Goal: Information Seeking & Learning: Learn about a topic

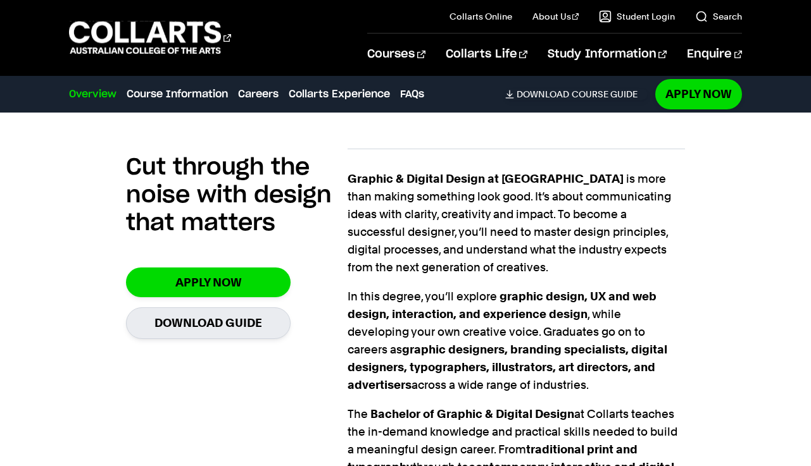
scroll to position [819, 0]
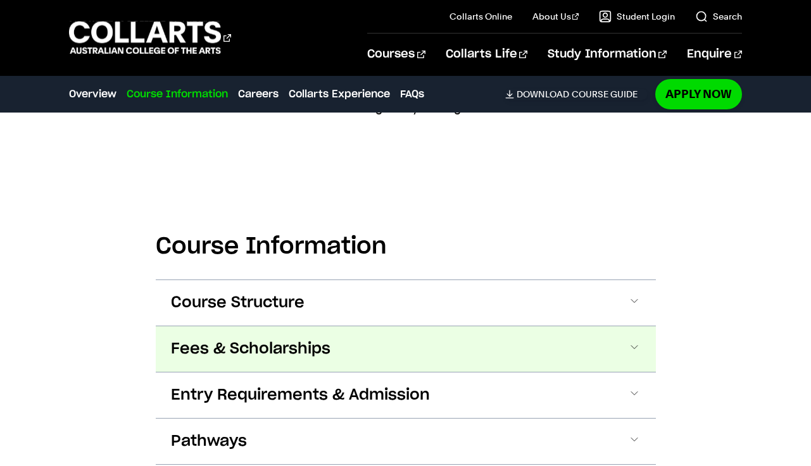
click at [247, 339] on span "Fees & Scholarships" at bounding box center [250, 349] width 159 height 20
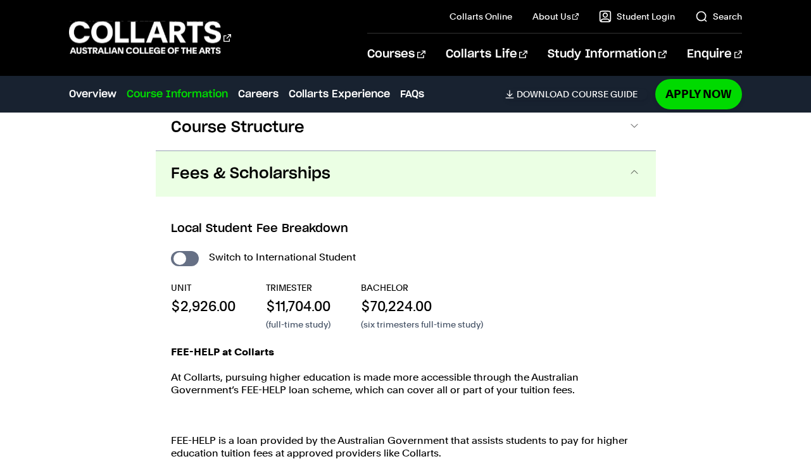
scroll to position [1680, 0]
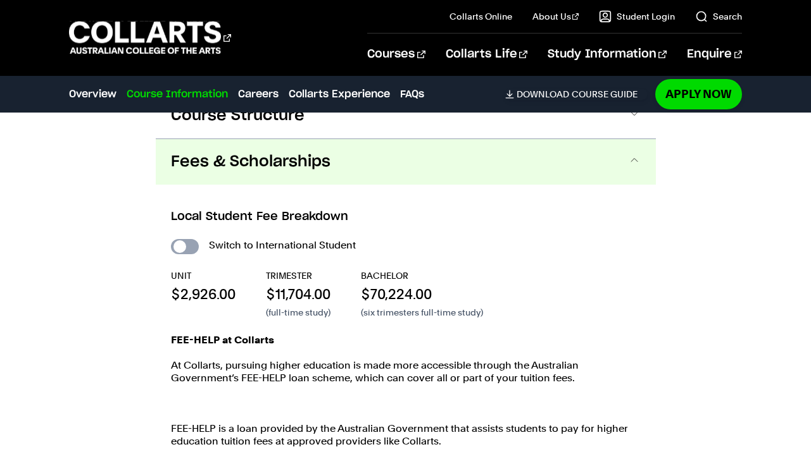
click at [182, 239] on input "International Student" at bounding box center [185, 246] width 28 height 15
checkbox input "true"
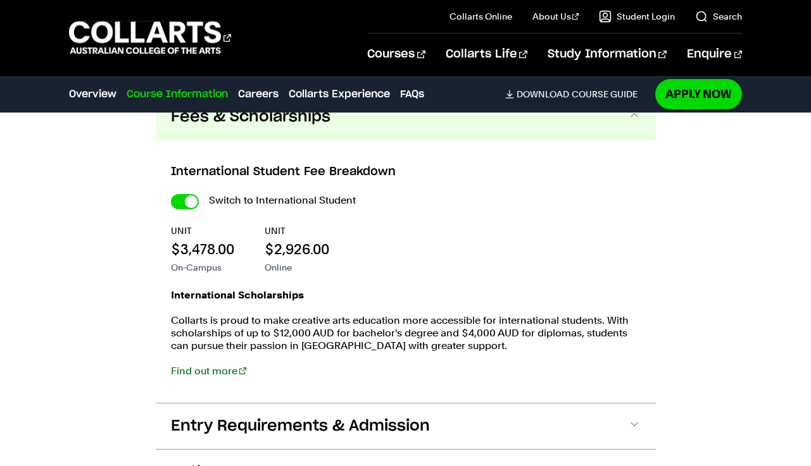
scroll to position [1608, 0]
click at [185, 195] on input "International Student" at bounding box center [185, 202] width 28 height 15
checkbox input "false"
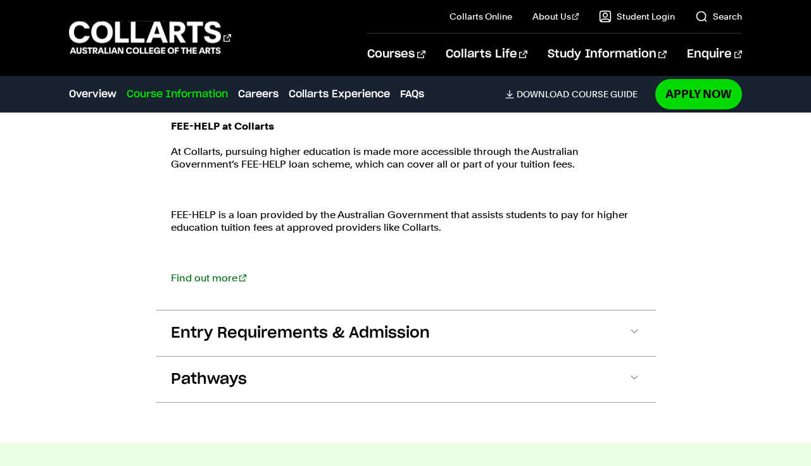
scroll to position [1898, 0]
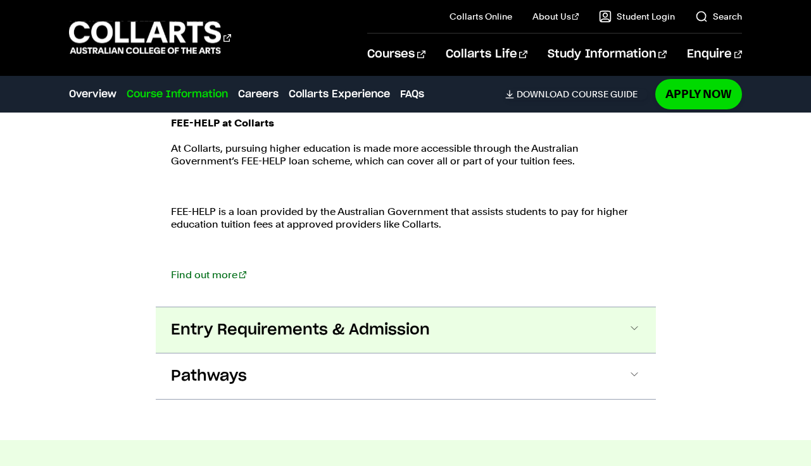
click at [261, 320] on span "Entry Requirements & Admission" at bounding box center [300, 330] width 259 height 20
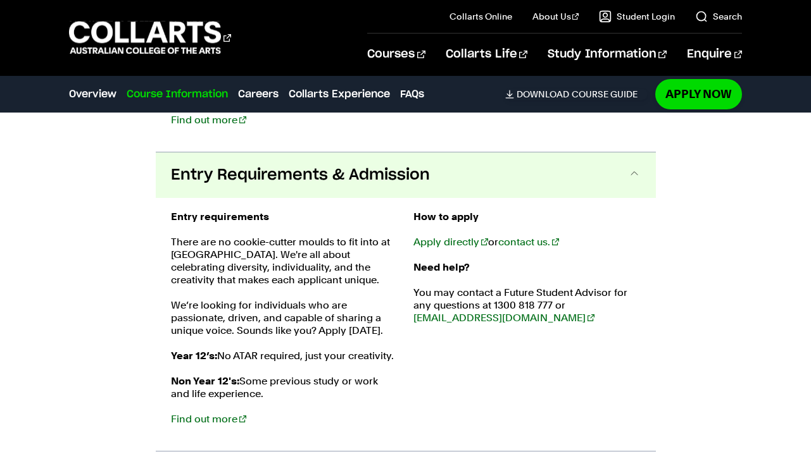
scroll to position [2066, 0]
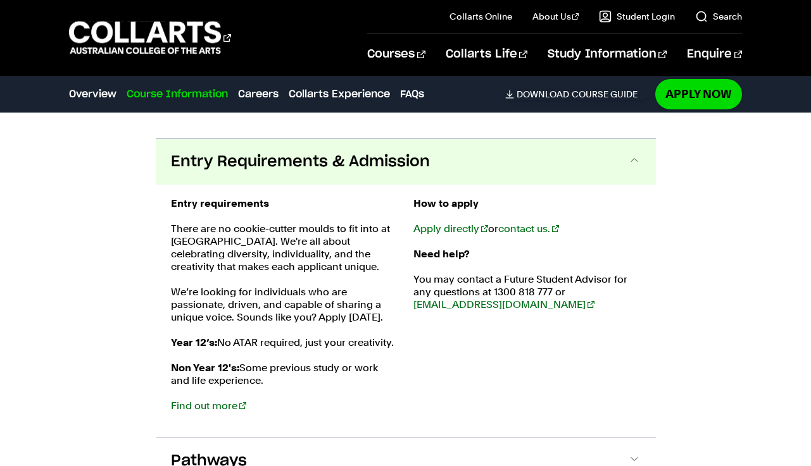
click at [371, 152] on span "Entry Requirements & Admission" at bounding box center [300, 162] width 259 height 20
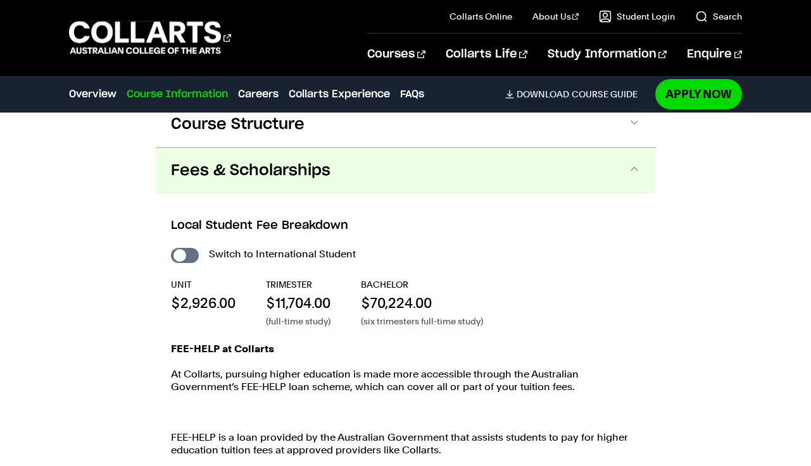
scroll to position [1667, 0]
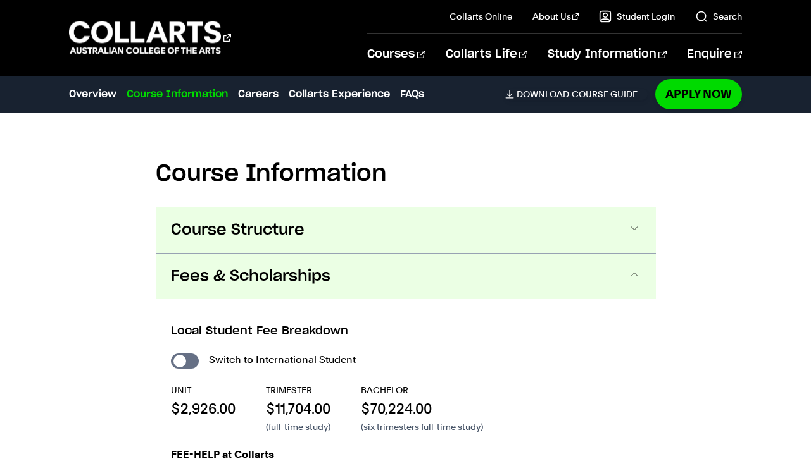
click at [251, 220] on span "Course Structure" at bounding box center [238, 230] width 134 height 20
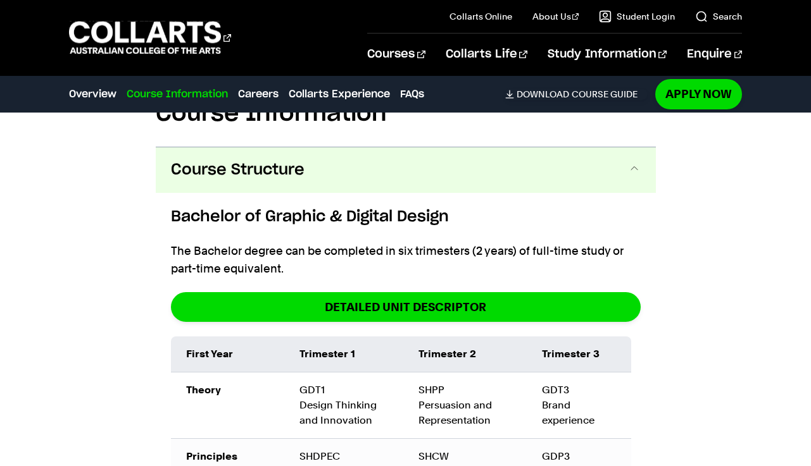
scroll to position [1618, 0]
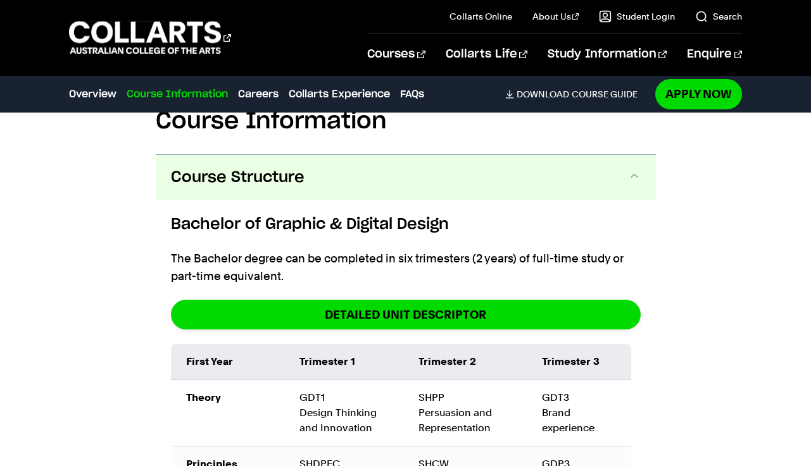
click at [304, 167] on button "Course Structure" at bounding box center [406, 178] width 500 height 46
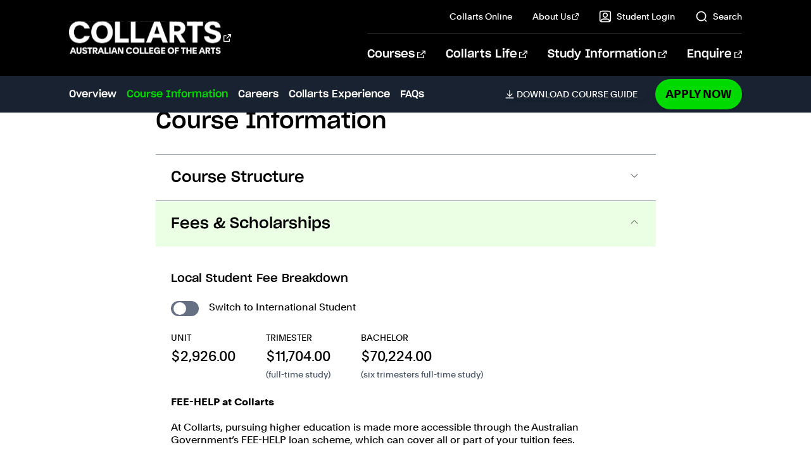
click at [295, 214] on span "Fees & Scholarships" at bounding box center [250, 224] width 159 height 20
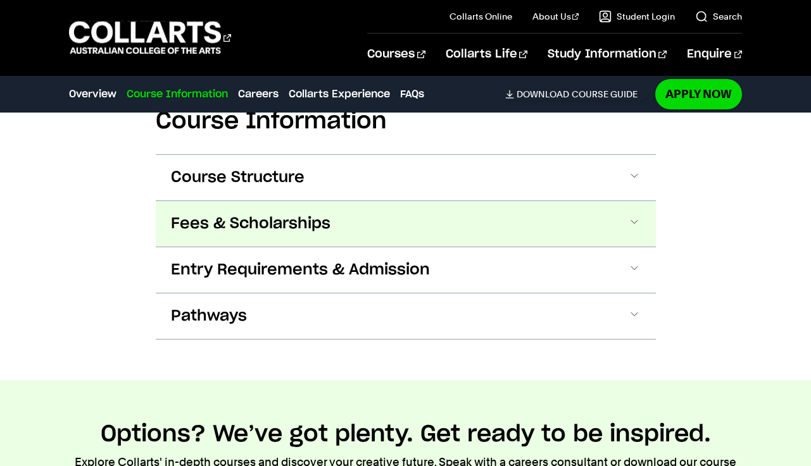
click at [295, 214] on span "Fees & Scholarships" at bounding box center [250, 224] width 159 height 20
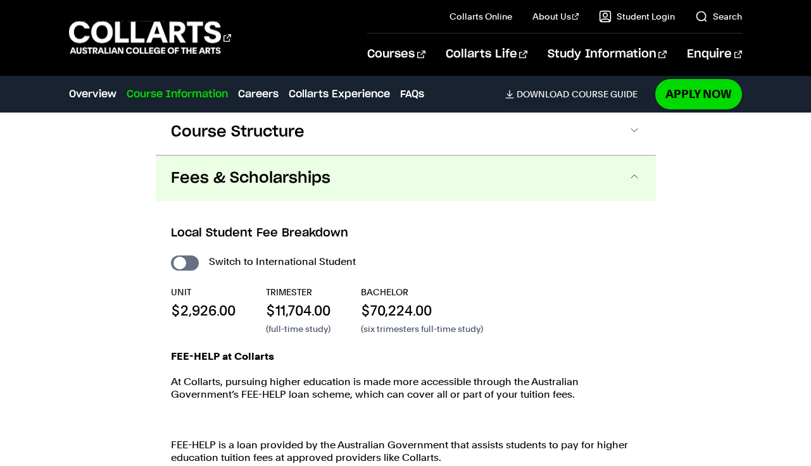
scroll to position [1680, 0]
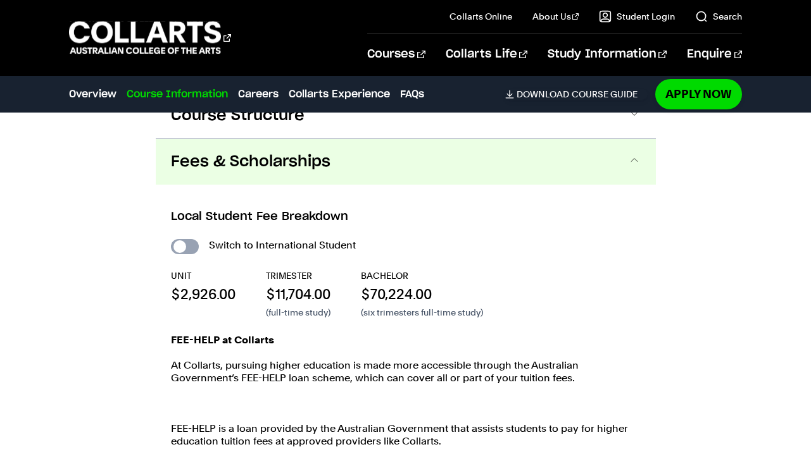
click at [179, 239] on input "International Student" at bounding box center [185, 246] width 28 height 15
checkbox input "true"
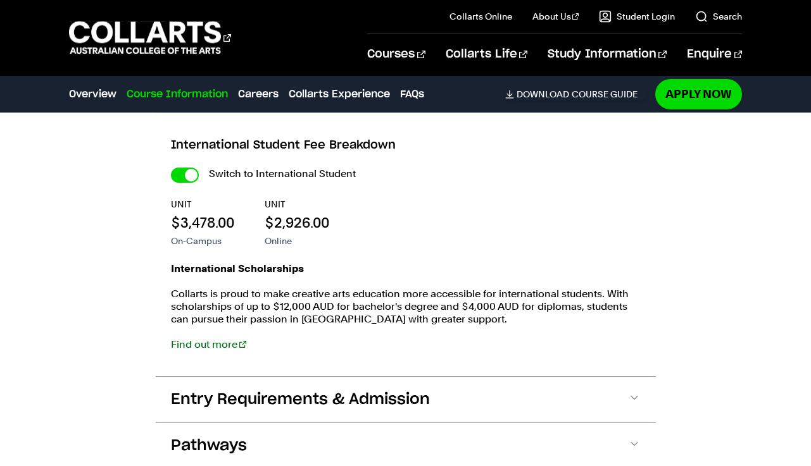
scroll to position [1664, 0]
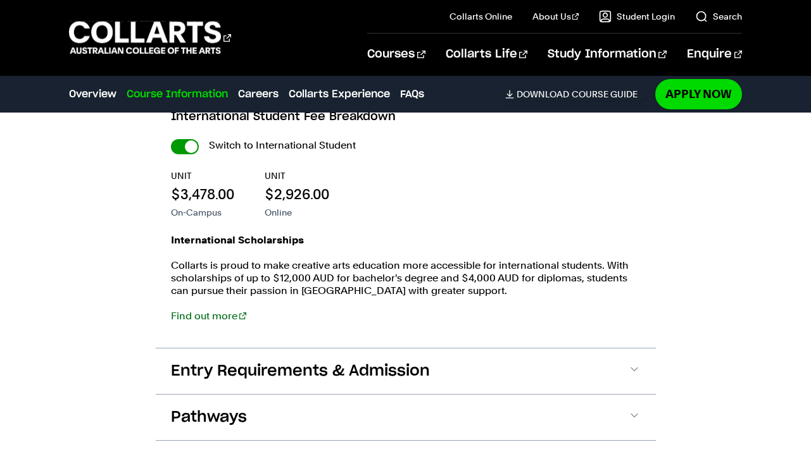
click at [190, 139] on input "International Student" at bounding box center [185, 146] width 28 height 15
checkbox input "false"
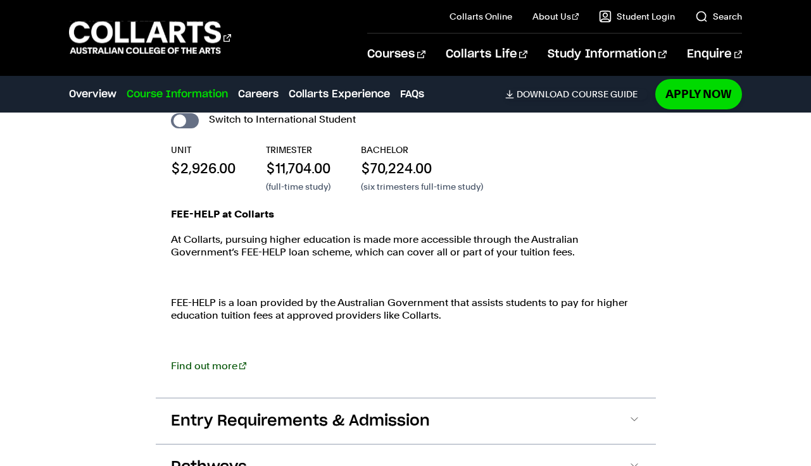
scroll to position [1809, 0]
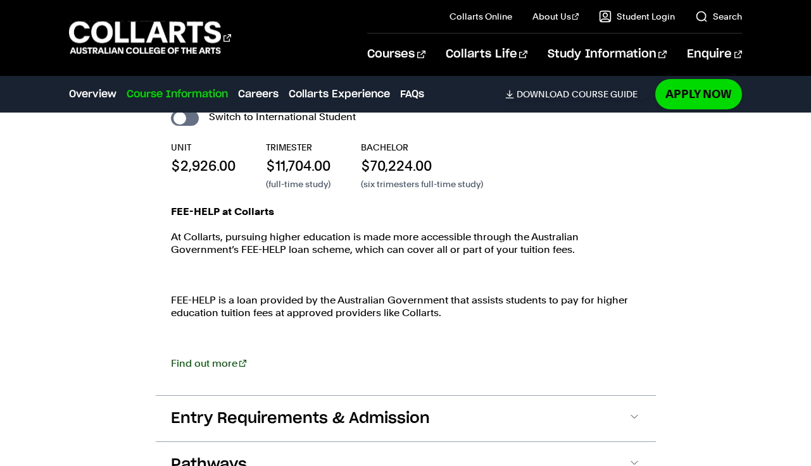
click at [202, 357] on link "Find out more" at bounding box center [208, 363] width 75 height 12
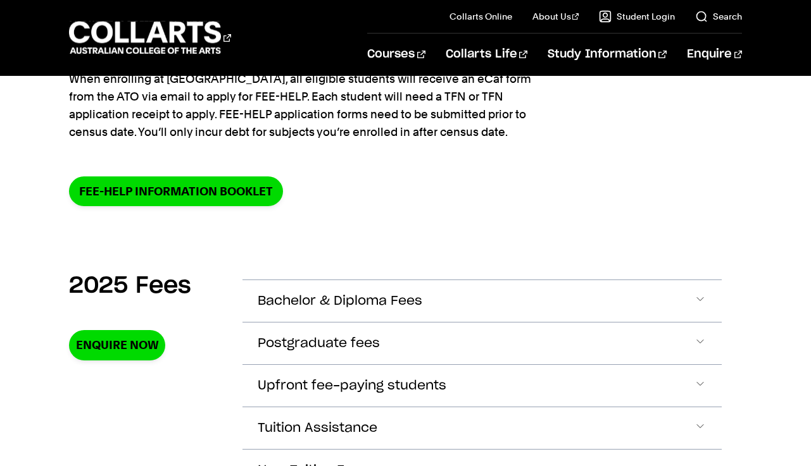
scroll to position [283, 0]
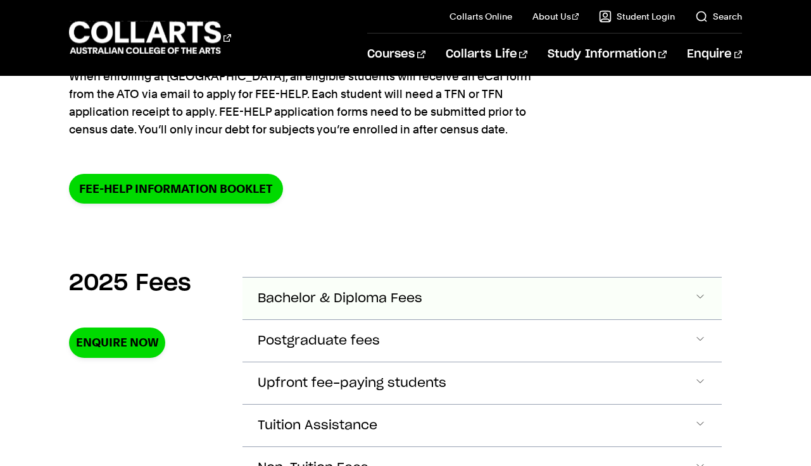
click at [327, 293] on span "Bachelor & Diploma Fees" at bounding box center [340, 299] width 165 height 15
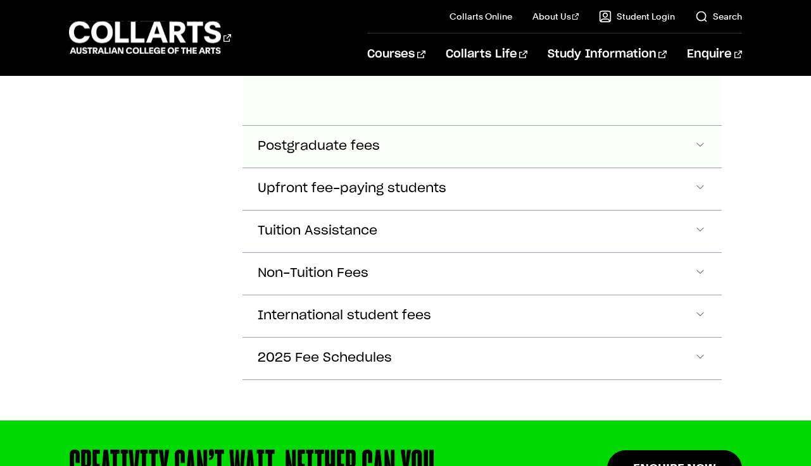
scroll to position [947, 0]
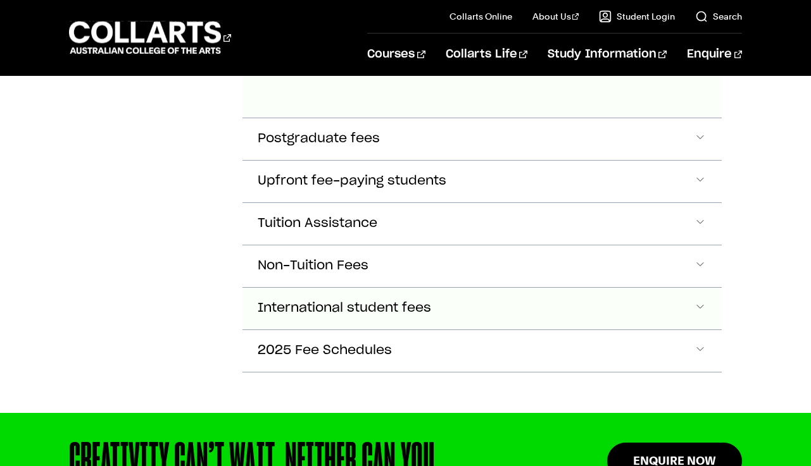
click at [432, 300] on button "International student fees" at bounding box center [481, 309] width 479 height 42
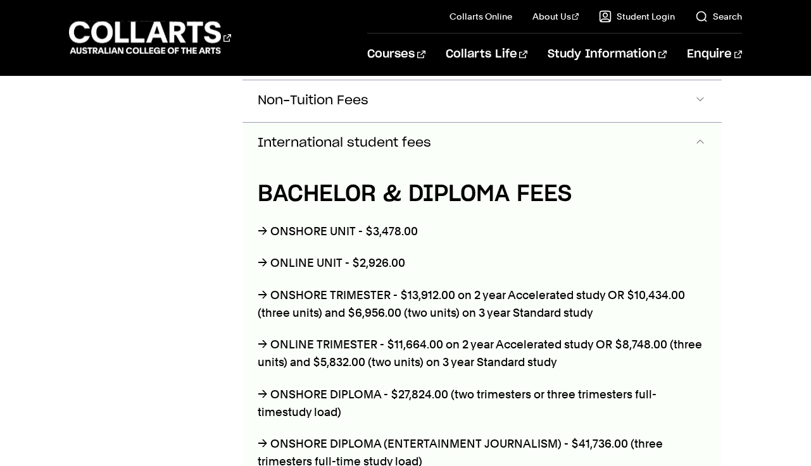
scroll to position [1119, 0]
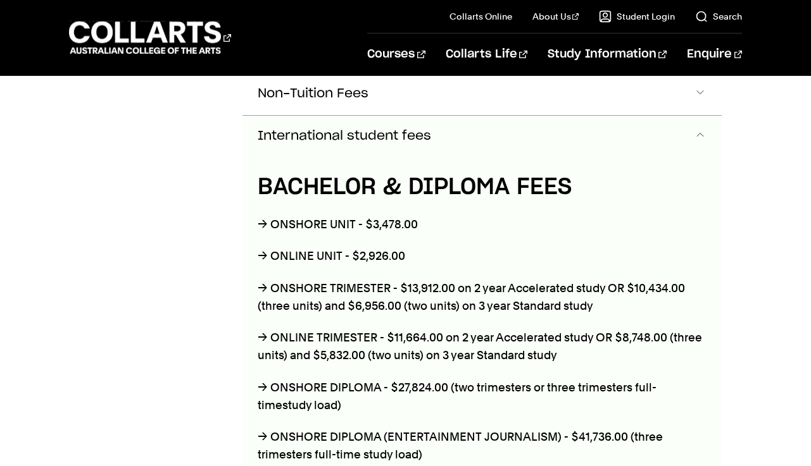
click at [401, 141] on span "International student fees" at bounding box center [344, 136] width 173 height 15
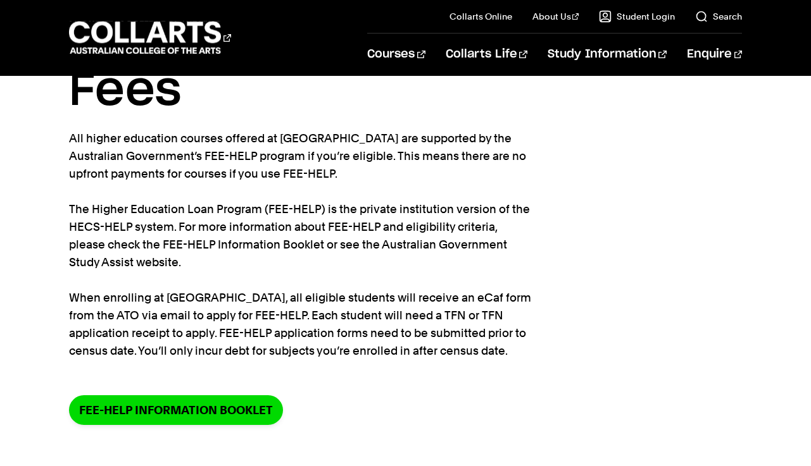
scroll to position [0, 0]
